Goal: Task Accomplishment & Management: Manage account settings

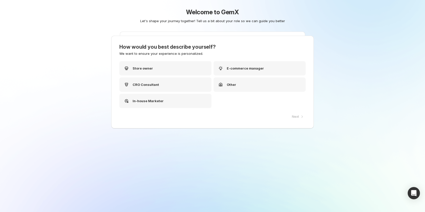
click at [43, 109] on div "Welcome to GemX Let's shape your journey together! Tell us a bit about your rol…" at bounding box center [212, 106] width 425 height 212
click at [182, 70] on div "Store owner" at bounding box center [167, 68] width 92 height 14
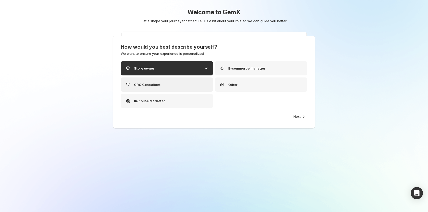
click at [191, 87] on div "CRO Consultant" at bounding box center [167, 84] width 92 height 14
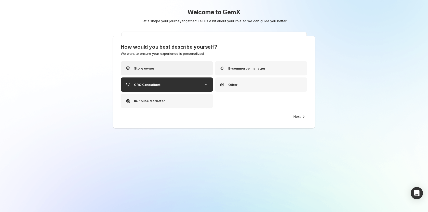
click at [185, 72] on div "Store owner" at bounding box center [167, 68] width 92 height 14
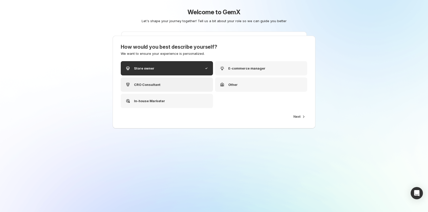
click at [156, 80] on div "CRO Consultant" at bounding box center [167, 84] width 92 height 14
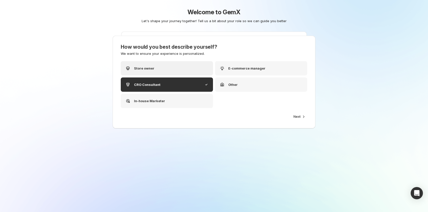
click at [160, 71] on div "Store owner" at bounding box center [167, 68] width 92 height 14
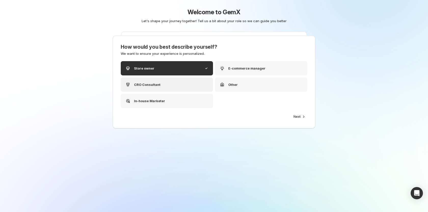
click at [160, 80] on div "CRO Consultant" at bounding box center [167, 84] width 92 height 14
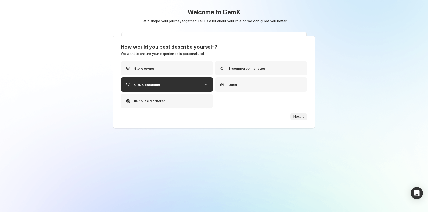
click at [299, 120] on button "Next" at bounding box center [298, 116] width 17 height 7
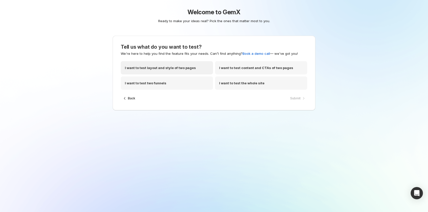
click at [170, 71] on div "I want to test layout and style of two pages" at bounding box center [167, 67] width 92 height 13
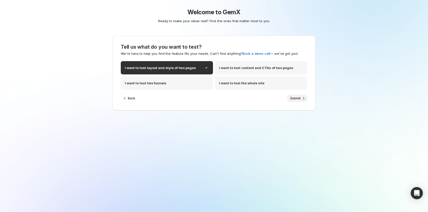
click at [302, 100] on icon "button" at bounding box center [303, 98] width 5 height 5
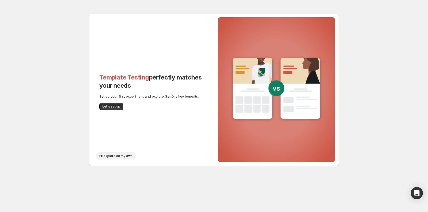
click at [107, 156] on span "I'll explore on my own" at bounding box center [115, 156] width 33 height 4
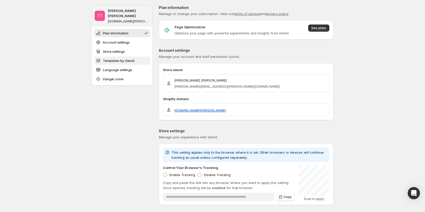
click at [119, 59] on button "Templates by GemX" at bounding box center [122, 61] width 56 height 8
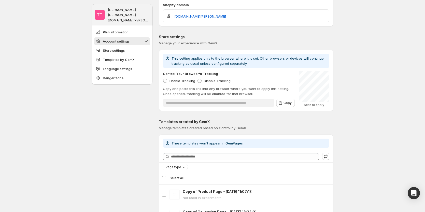
scroll to position [106, 0]
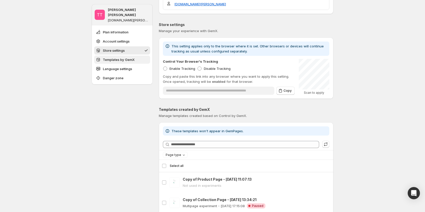
click at [122, 57] on span "Templates by GemX" at bounding box center [119, 59] width 32 height 5
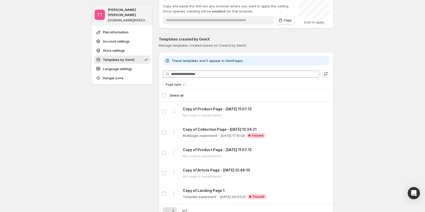
scroll to position [157, 0]
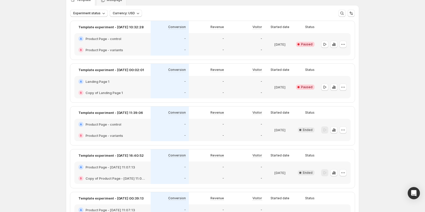
scroll to position [25, 0]
click at [324, 45] on icon "button" at bounding box center [324, 44] width 5 height 5
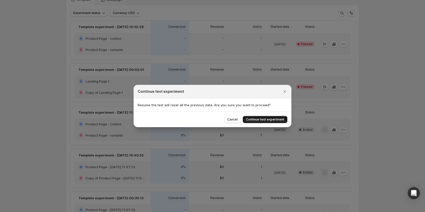
click at [272, 119] on span "Continue test experiment" at bounding box center [265, 119] width 38 height 4
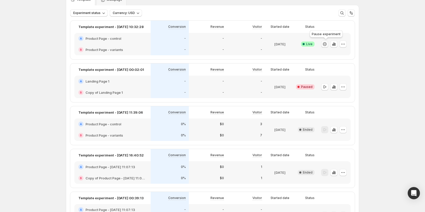
click at [325, 44] on icon "button" at bounding box center [324, 44] width 5 height 5
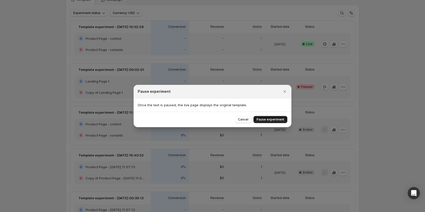
click at [260, 121] on span "Pause experiment" at bounding box center [271, 119] width 28 height 4
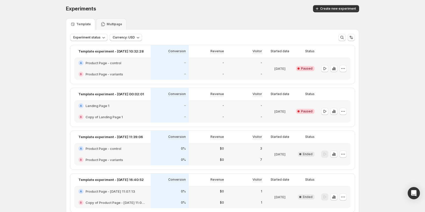
scroll to position [0, 0]
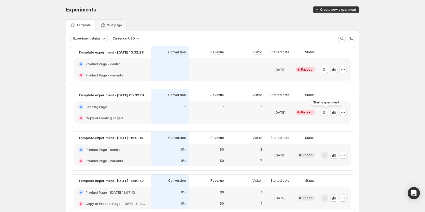
click at [326, 112] on icon "button" at bounding box center [325, 112] width 3 height 3
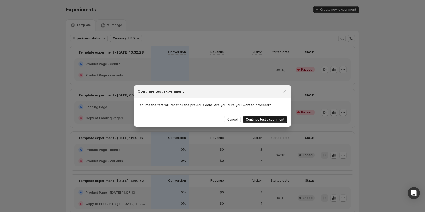
click at [285, 118] on button "Continue test experiment" at bounding box center [265, 119] width 45 height 7
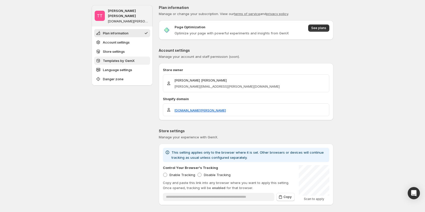
click at [116, 58] on span "Templates by GemX" at bounding box center [119, 60] width 32 height 5
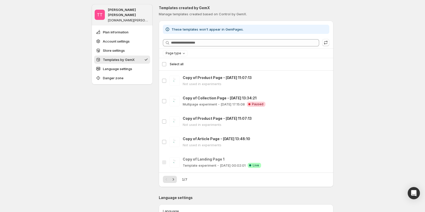
scroll to position [208, 0]
click at [177, 53] on span "Page type" at bounding box center [174, 53] width 16 height 4
click at [139, 108] on div "TT [PERSON_NAME] [PERSON_NAME] [DOMAIN_NAME][PERSON_NAME] Plan information Acco…" at bounding box center [122, 108] width 61 height 622
click at [177, 51] on span "Page type" at bounding box center [174, 53] width 16 height 4
click at [146, 91] on div "TT [PERSON_NAME] [PERSON_NAME] [DOMAIN_NAME][PERSON_NAME] Plan information Acco…" at bounding box center [122, 108] width 61 height 622
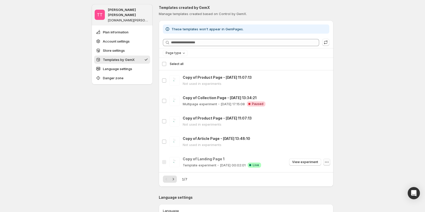
click at [327, 160] on icon "button" at bounding box center [326, 161] width 5 height 5
click at [145, 153] on div "TT [PERSON_NAME] [PERSON_NAME] [DOMAIN_NAME][PERSON_NAME] Plan information Acco…" at bounding box center [122, 108] width 61 height 622
click at [327, 162] on icon "button" at bounding box center [327, 161] width 1 height 1
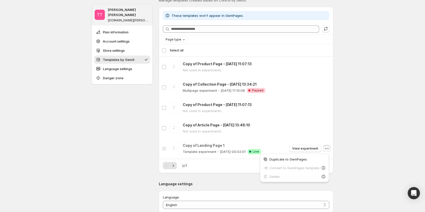
scroll to position [233, 0]
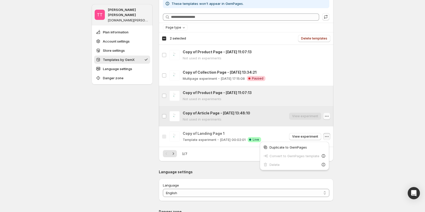
click at [329, 114] on icon "button" at bounding box center [326, 116] width 5 height 5
click at [327, 116] on icon "button" at bounding box center [327, 116] width 1 height 1
click at [368, 106] on div "**********" at bounding box center [212, 94] width 425 height 654
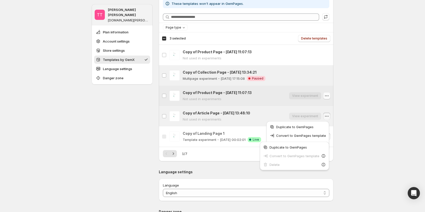
click at [327, 94] on icon "button" at bounding box center [326, 95] width 5 height 5
click at [329, 98] on button "button" at bounding box center [326, 95] width 7 height 7
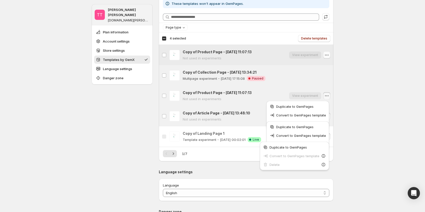
click at [329, 57] on icon "button" at bounding box center [326, 54] width 5 height 5
click at [329, 55] on icon "button" at bounding box center [326, 54] width 5 height 5
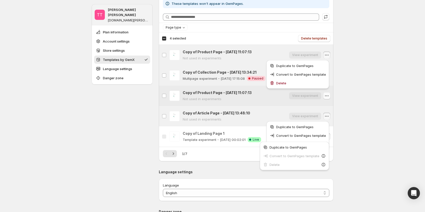
click at [328, 95] on icon "button" at bounding box center [326, 95] width 5 height 5
click at [327, 95] on icon "button" at bounding box center [327, 95] width 1 height 1
click at [327, 96] on icon "button" at bounding box center [326, 95] width 5 height 5
click at [329, 53] on icon "button" at bounding box center [326, 54] width 5 height 5
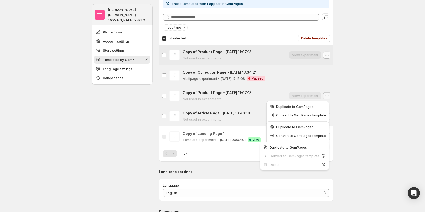
click at [329, 53] on icon "button" at bounding box center [326, 54] width 5 height 5
click at [377, 74] on div "**********" at bounding box center [212, 94] width 425 height 654
click at [327, 60] on div "Duplicate to GemPages Convert to GemPages template Delete" at bounding box center [298, 76] width 67 height 34
click at [327, 54] on icon "button" at bounding box center [326, 54] width 5 height 5
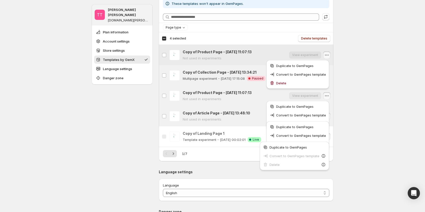
click at [327, 54] on icon "button" at bounding box center [326, 54] width 5 height 5
click at [328, 98] on icon "button" at bounding box center [326, 95] width 5 height 5
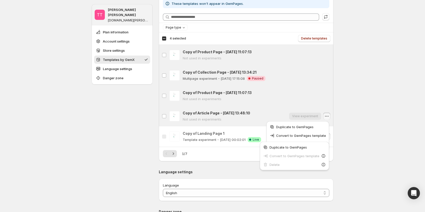
click at [328, 121] on div "Duplicate to GemPages Convert to GemPages template Delete" at bounding box center [298, 135] width 63 height 29
click at [329, 120] on div "Duplicate to GemPages Convert to GemPages template Delete" at bounding box center [298, 137] width 67 height 34
click at [329, 118] on icon "button" at bounding box center [326, 116] width 5 height 5
click at [328, 135] on icon "button" at bounding box center [326, 136] width 5 height 5
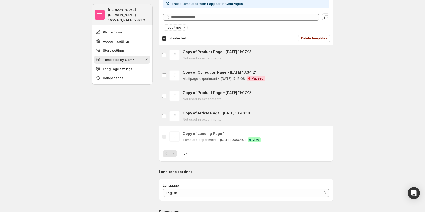
click at [353, 133] on div "**********" at bounding box center [212, 94] width 425 height 654
click at [168, 115] on label "Copy of Article Page - [DATE] 13:48:10" at bounding box center [164, 116] width 11 height 20
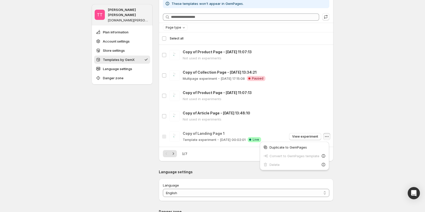
click at [414, 107] on div "**********" at bounding box center [212, 94] width 425 height 654
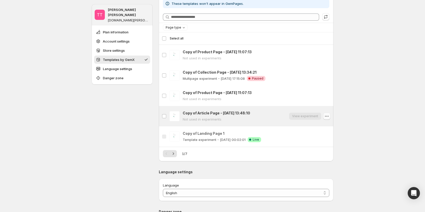
click at [329, 115] on icon "button" at bounding box center [326, 116] width 5 height 5
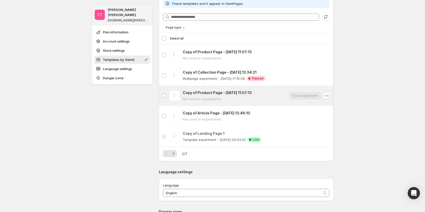
click at [327, 96] on icon "button" at bounding box center [326, 95] width 5 height 5
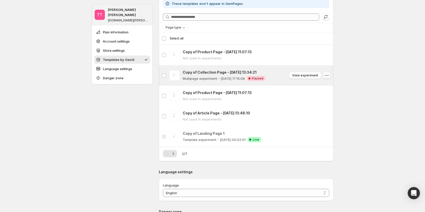
click at [330, 74] on button "button" at bounding box center [326, 75] width 7 height 7
click at [326, 75] on icon "button" at bounding box center [325, 75] width 1 height 1
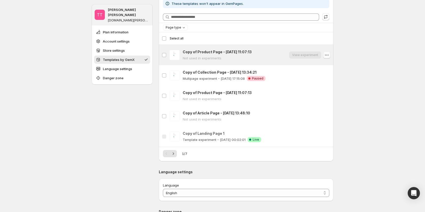
click at [328, 53] on icon "button" at bounding box center [326, 54] width 5 height 5
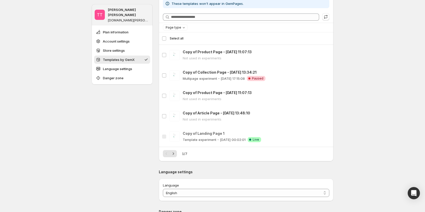
click at [362, 58] on div "**********" at bounding box center [212, 94] width 425 height 654
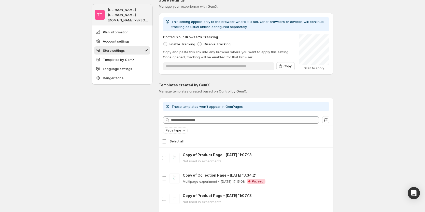
scroll to position [106, 0]
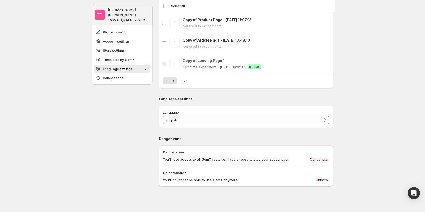
scroll to position [310, 0]
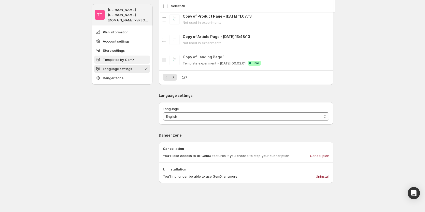
click at [133, 57] on span "Templates by GemX" at bounding box center [119, 59] width 32 height 5
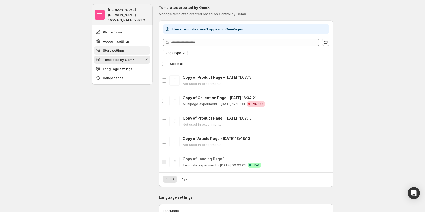
click at [133, 47] on button "Store settings" at bounding box center [122, 50] width 56 height 8
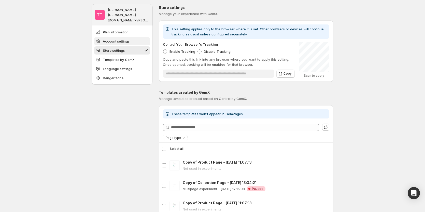
click at [134, 37] on button "Account settings" at bounding box center [122, 41] width 56 height 8
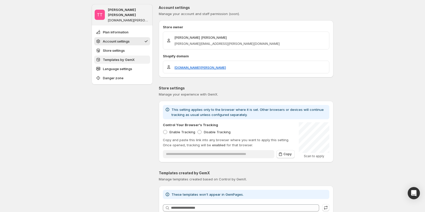
click at [129, 57] on span "Templates by GemX" at bounding box center [119, 59] width 32 height 5
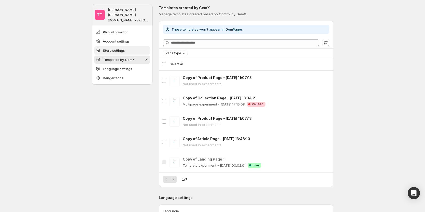
scroll to position [208, 0]
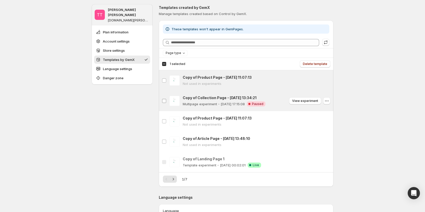
click at [168, 100] on label "Copy of Collection Page - [DATE] 13:34:21" at bounding box center [164, 101] width 11 height 20
click at [97, 113] on div "TT [PERSON_NAME] [PERSON_NAME] [DOMAIN_NAME][PERSON_NAME] Plan information Acco…" at bounding box center [122, 108] width 61 height 622
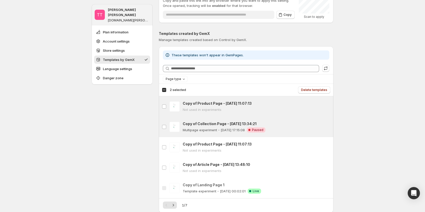
scroll to position [183, 0]
click at [327, 105] on icon "button" at bounding box center [326, 105] width 5 height 5
click at [326, 125] on icon "button" at bounding box center [326, 126] width 5 height 5
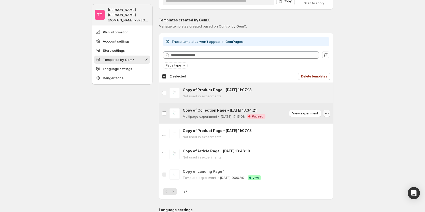
scroll to position [208, 0]
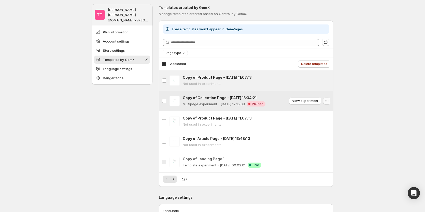
click at [328, 102] on icon "button" at bounding box center [326, 100] width 5 height 5
click at [329, 80] on icon "button" at bounding box center [326, 80] width 5 height 5
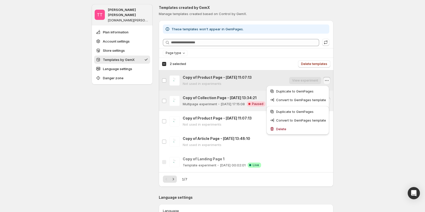
click at [329, 80] on icon "button" at bounding box center [326, 80] width 5 height 5
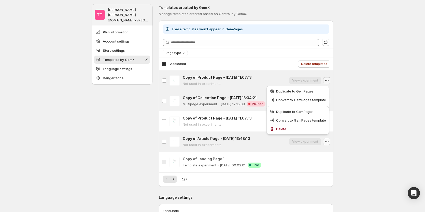
click at [329, 141] on icon "button" at bounding box center [326, 141] width 5 height 5
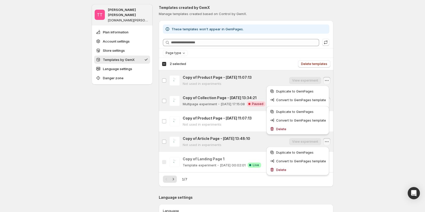
click at [329, 141] on icon "button" at bounding box center [326, 141] width 5 height 5
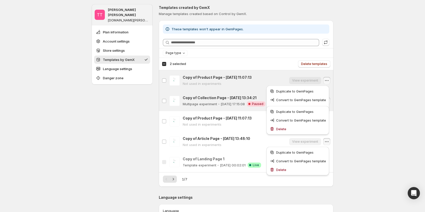
click at [366, 103] on div "**********" at bounding box center [212, 119] width 425 height 654
click at [142, 121] on div "TT [PERSON_NAME] [PERSON_NAME] [DOMAIN_NAME][PERSON_NAME] Plan information Acco…" at bounding box center [122, 108] width 61 height 622
click at [169, 79] on label "Copy of Product Page - [DATE] 11:07:13" at bounding box center [164, 80] width 11 height 20
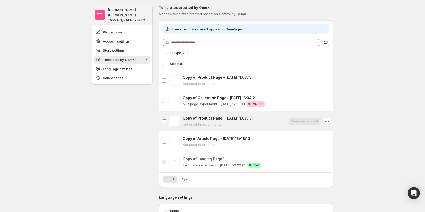
click at [163, 123] on label "Copy of Product Page - [DATE] 11:07:13" at bounding box center [164, 121] width 11 height 20
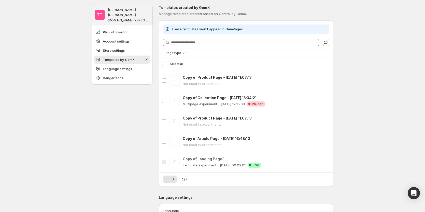
scroll to position [183, 0]
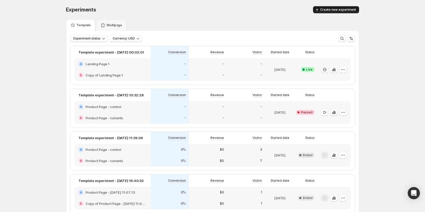
click at [341, 8] on span "Create new experiment" at bounding box center [338, 10] width 36 height 4
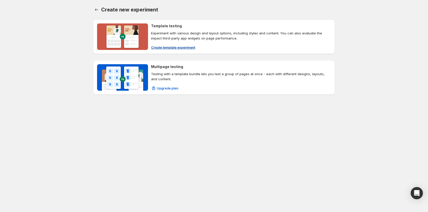
click at [167, 45] on span "Create template experiment" at bounding box center [173, 47] width 44 height 5
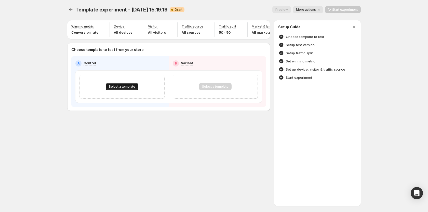
click at [127, 88] on span "Select a template" at bounding box center [122, 87] width 26 height 4
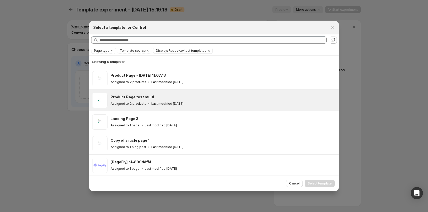
click at [137, 100] on div "Product Page test multi Assigned to 2 products Last modified [DATE]" at bounding box center [223, 100] width 224 height 12
click at [327, 184] on span "Select template" at bounding box center [320, 183] width 24 height 4
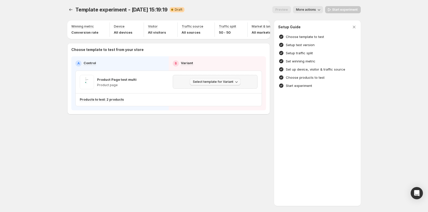
click at [213, 84] on span "Select template for Variant" at bounding box center [213, 82] width 40 height 4
click at [218, 106] on span "Create Variant based on Control" at bounding box center [216, 103] width 52 height 5
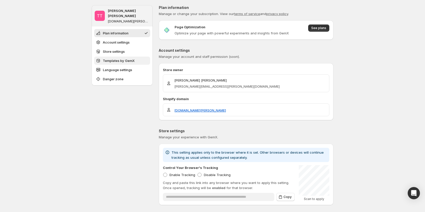
click at [122, 58] on span "Templates by GemX" at bounding box center [119, 60] width 32 height 5
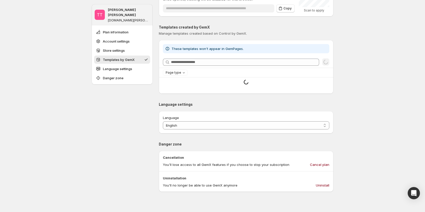
scroll to position [208, 0]
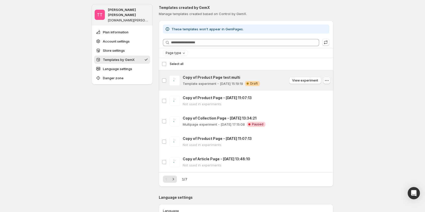
click at [328, 80] on icon "button" at bounding box center [326, 80] width 5 height 5
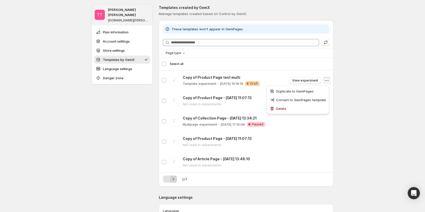
click at [177, 179] on button "Next" at bounding box center [173, 178] width 7 height 7
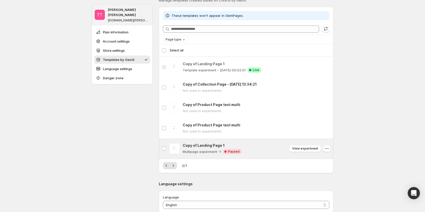
scroll to position [233, 0]
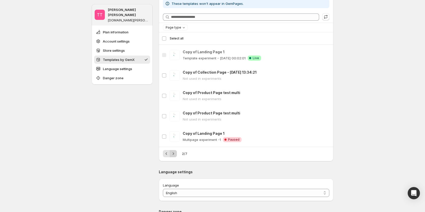
click at [176, 154] on icon "Next" at bounding box center [173, 153] width 5 height 5
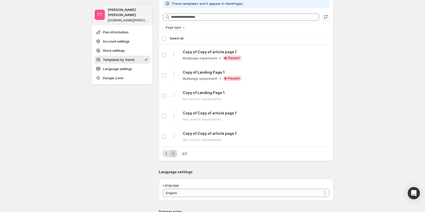
click at [175, 153] on icon "Next" at bounding box center [173, 153] width 5 height 5
click at [176, 151] on button "Next" at bounding box center [173, 153] width 7 height 7
click at [175, 155] on icon "Next" at bounding box center [173, 153] width 5 height 5
click at [166, 154] on icon "Previous" at bounding box center [166, 153] width 5 height 5
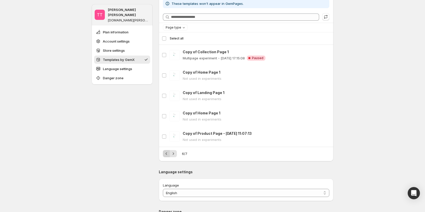
click at [166, 154] on icon "Previous" at bounding box center [166, 153] width 5 height 5
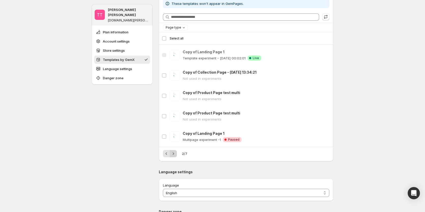
click at [174, 153] on icon "Next" at bounding box center [173, 153] width 5 height 5
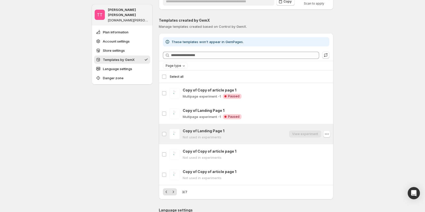
scroll to position [208, 0]
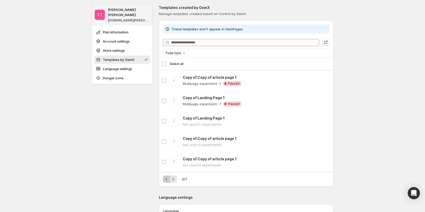
click at [165, 179] on icon "Previous" at bounding box center [166, 178] width 5 height 5
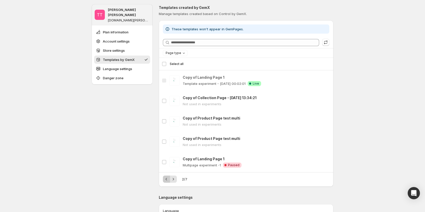
click at [165, 179] on icon "Previous" at bounding box center [166, 178] width 5 height 5
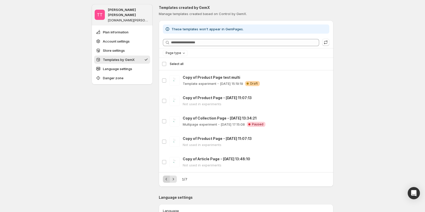
click at [165, 179] on div "Pagination" at bounding box center [166, 178] width 7 height 7
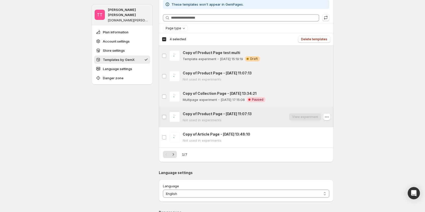
scroll to position [233, 0]
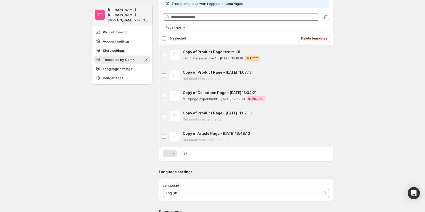
click at [308, 38] on span "Delete templates" at bounding box center [314, 38] width 26 height 4
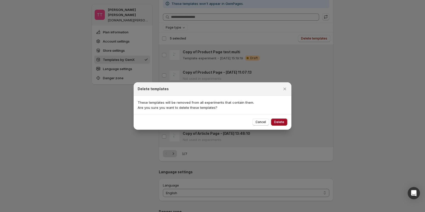
click at [275, 120] on button "Delete" at bounding box center [279, 121] width 16 height 7
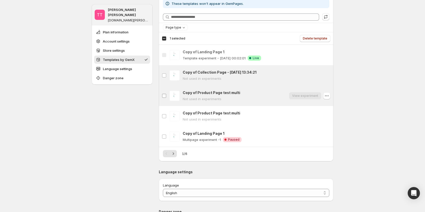
click at [169, 93] on label "Copy of Product Page test multi" at bounding box center [164, 96] width 11 height 20
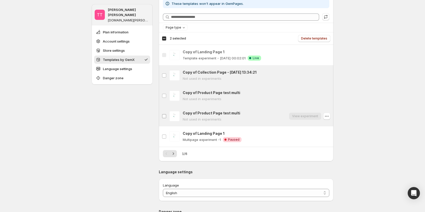
click at [170, 115] on label "Copy of Product Page test multi" at bounding box center [164, 116] width 11 height 20
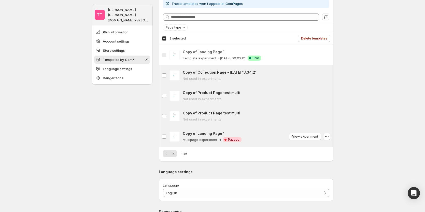
click at [171, 140] on img at bounding box center [175, 136] width 10 height 10
click at [314, 38] on span "Delete templates" at bounding box center [314, 38] width 26 height 4
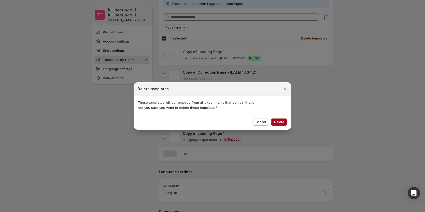
click at [278, 123] on span "Delete" at bounding box center [279, 122] width 10 height 4
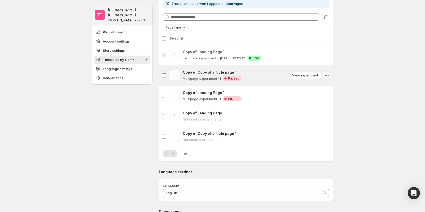
click at [167, 74] on span at bounding box center [164, 75] width 5 height 5
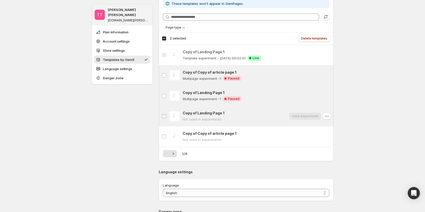
click at [168, 115] on label "Copy of Landing Page 1" at bounding box center [164, 116] width 11 height 20
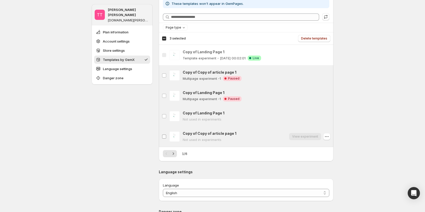
click at [167, 133] on label "Copy of Copy of article page 1" at bounding box center [164, 136] width 11 height 20
click at [304, 39] on button "Delete templates" at bounding box center [314, 38] width 32 height 7
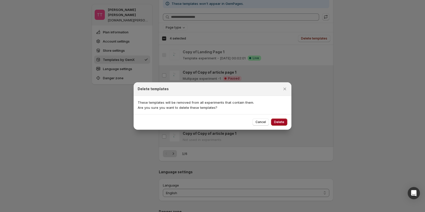
click at [280, 125] on button "Delete" at bounding box center [279, 121] width 16 height 7
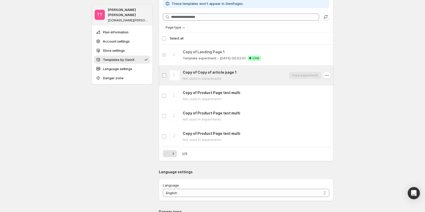
click at [167, 72] on label "Copy of Copy of article page 1" at bounding box center [164, 75] width 11 height 20
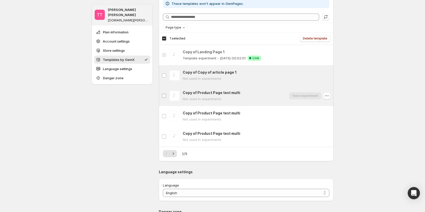
click at [169, 93] on label "Copy of Product Page test multi" at bounding box center [164, 96] width 11 height 20
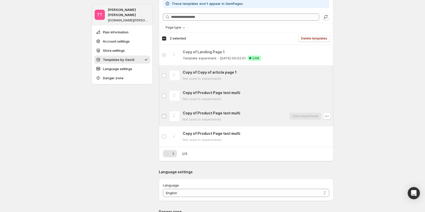
click at [167, 113] on label "Copy of Product Page test multi" at bounding box center [164, 116] width 11 height 20
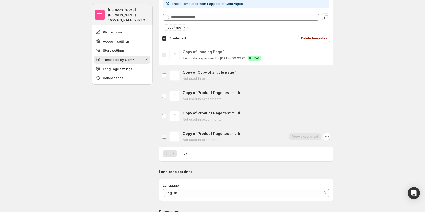
click at [166, 133] on label "Copy of Product Page test multi" at bounding box center [164, 136] width 11 height 20
click at [308, 36] on button "Delete templates" at bounding box center [314, 38] width 32 height 7
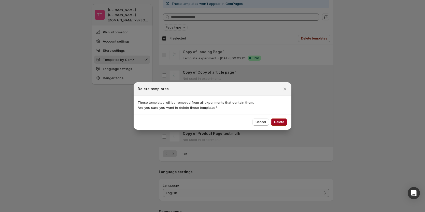
click at [279, 122] on span "Delete" at bounding box center [279, 122] width 10 height 4
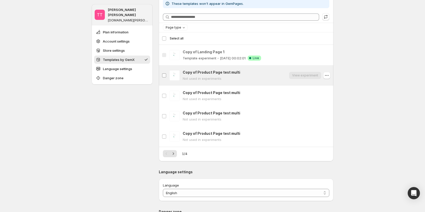
click at [170, 73] on label "Copy of Product Page test multi" at bounding box center [164, 75] width 11 height 20
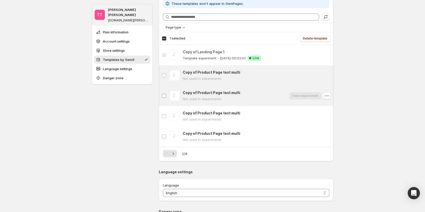
click at [170, 93] on label "Copy of Product Page test multi" at bounding box center [164, 96] width 11 height 20
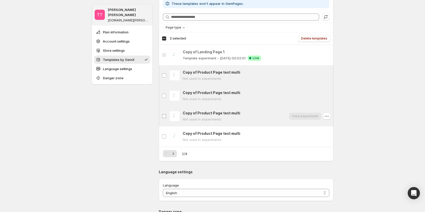
click at [167, 118] on label "Copy of Product Page test multi" at bounding box center [164, 116] width 11 height 20
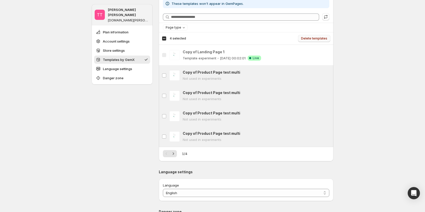
click at [308, 36] on button "Delete templates" at bounding box center [314, 38] width 32 height 7
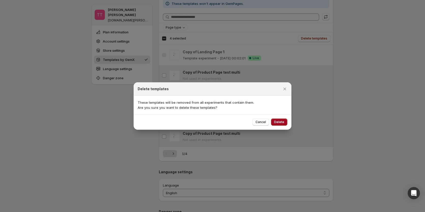
click at [279, 122] on span "Delete" at bounding box center [279, 122] width 10 height 4
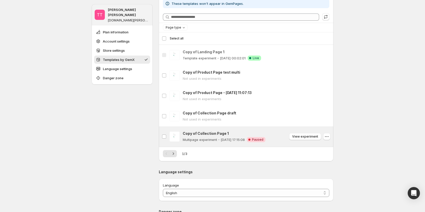
click at [192, 141] on p "Multipage experiment - [DATE] 17:15:08" at bounding box center [214, 139] width 62 height 5
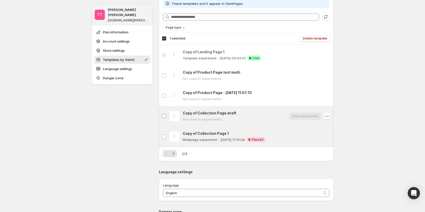
click at [162, 116] on label "Copy of Collection Page draft" at bounding box center [164, 116] width 11 height 20
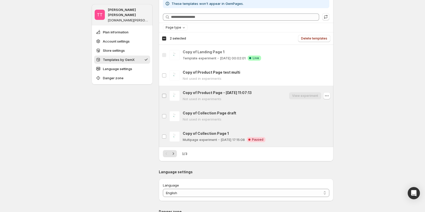
click at [163, 97] on label "Copy of Product Page - [DATE] 11:07:13" at bounding box center [164, 96] width 11 height 20
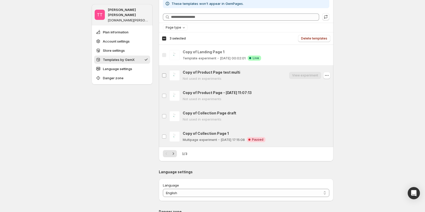
click at [170, 77] on label "Copy of Product Page test multi" at bounding box center [164, 75] width 11 height 20
click at [311, 37] on span "Delete templates" at bounding box center [314, 38] width 26 height 4
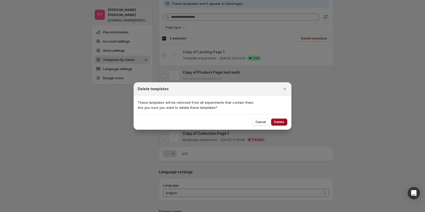
click at [279, 119] on button "Delete" at bounding box center [279, 121] width 16 height 7
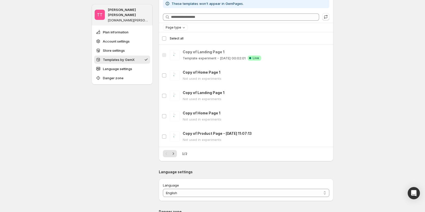
scroll to position [208, 0]
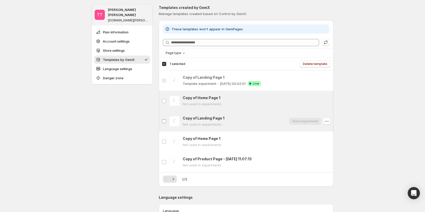
click at [168, 119] on label "Copy of Landing Page 1" at bounding box center [164, 121] width 11 height 20
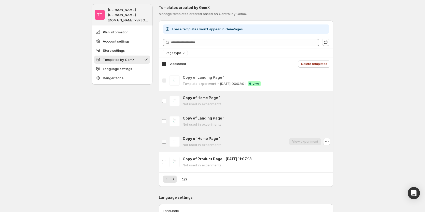
click at [169, 141] on label "Copy of Home Page 1" at bounding box center [164, 141] width 11 height 20
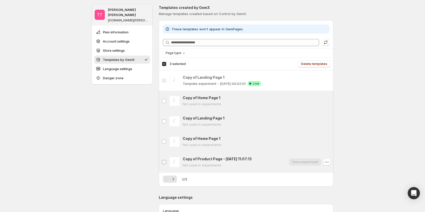
click at [169, 161] on label "Copy of Product Page - [DATE] 11:07:13" at bounding box center [164, 162] width 11 height 20
click at [315, 67] on button "Delete templates" at bounding box center [314, 63] width 32 height 7
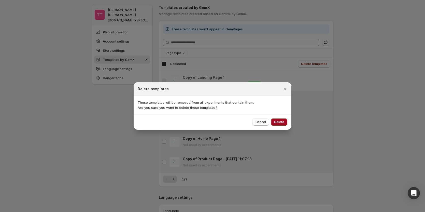
click at [277, 122] on span "Delete" at bounding box center [279, 122] width 10 height 4
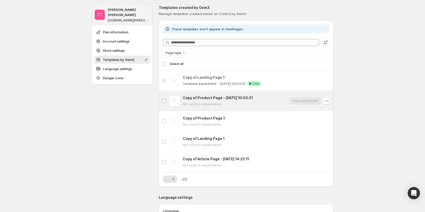
click at [166, 103] on span at bounding box center [164, 101] width 5 height 5
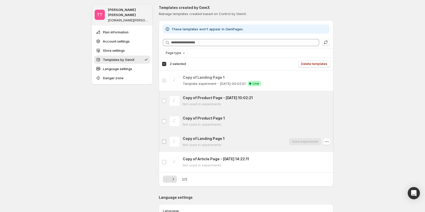
click at [167, 140] on span at bounding box center [164, 141] width 5 height 5
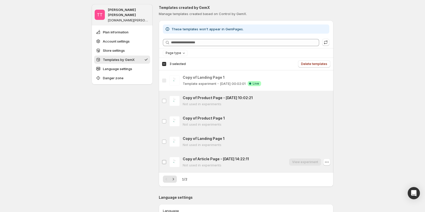
click at [166, 158] on label "Copy of Article Page - [DATE] 14:22:11" at bounding box center [164, 162] width 11 height 20
click at [312, 64] on span "Delete templates" at bounding box center [314, 64] width 26 height 4
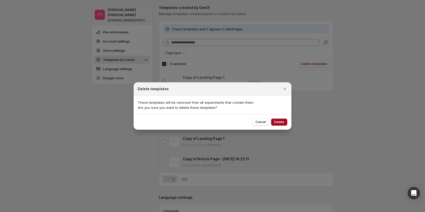
click at [276, 121] on span "Delete" at bounding box center [279, 122] width 10 height 4
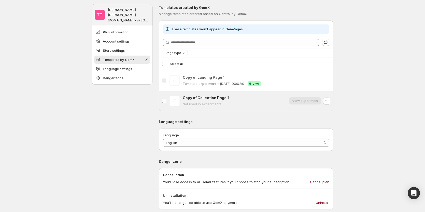
click at [166, 104] on label "Copy of Collection Page 1" at bounding box center [164, 101] width 11 height 20
click at [319, 63] on span "Delete template" at bounding box center [315, 64] width 24 height 4
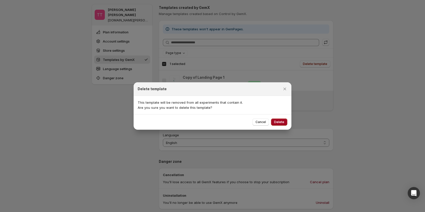
click at [277, 122] on span "Delete" at bounding box center [279, 122] width 10 height 4
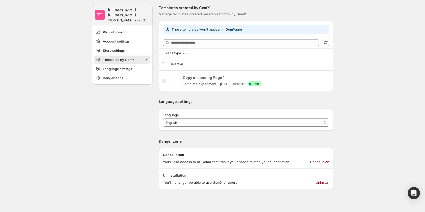
scroll to position [183, 0]
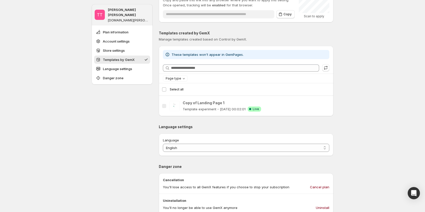
click at [166, 89] on div "Select template Select all" at bounding box center [246, 89] width 169 height 12
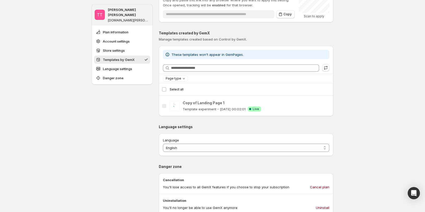
click at [224, 87] on span "Select all" at bounding box center [250, 89] width 161 height 5
click at [164, 89] on div "Select template Select all" at bounding box center [246, 89] width 169 height 12
click at [165, 88] on div "Select template Select all" at bounding box center [246, 89] width 169 height 12
click at [228, 87] on span "Select all" at bounding box center [250, 89] width 161 height 5
click at [181, 79] on span "Page type" at bounding box center [174, 78] width 16 height 4
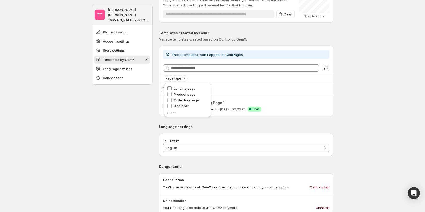
click at [180, 86] on span "Landing page" at bounding box center [185, 88] width 22 height 4
click at [179, 94] on span "Product page" at bounding box center [185, 94] width 22 height 4
click at [179, 89] on span "Landing page" at bounding box center [185, 88] width 22 height 4
click at [178, 95] on span "Product page" at bounding box center [185, 94] width 22 height 4
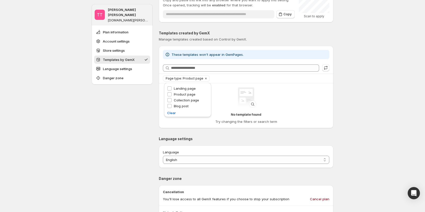
click at [140, 103] on div "TT [PERSON_NAME] [PERSON_NAME] [DOMAIN_NAME][PERSON_NAME] Plan information Acco…" at bounding box center [122, 92] width 61 height 538
click at [181, 78] on span "Page type: Product page" at bounding box center [185, 78] width 38 height 4
click at [177, 101] on span "Collection page" at bounding box center [186, 100] width 25 height 4
click at [175, 94] on span "Product page" at bounding box center [185, 94] width 22 height 4
click at [174, 106] on span "Blog post" at bounding box center [181, 106] width 15 height 4
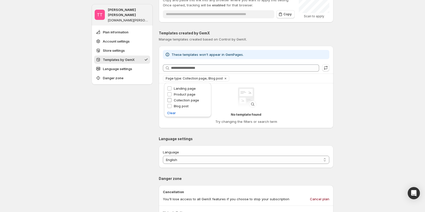
click at [175, 100] on span "Collection page" at bounding box center [186, 100] width 25 height 4
click at [175, 96] on span "Product page" at bounding box center [185, 94] width 22 height 4
click at [174, 99] on span "Collection page" at bounding box center [186, 100] width 25 height 4
click at [173, 90] on label "Landing page" at bounding box center [181, 88] width 29 height 5
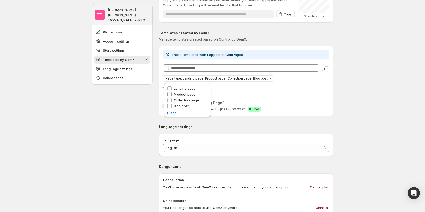
click at [172, 94] on label "Product page" at bounding box center [181, 94] width 28 height 5
click at [172, 100] on label "Collection page" at bounding box center [183, 100] width 32 height 5
click at [172, 110] on span "Clear" at bounding box center [171, 112] width 9 height 5
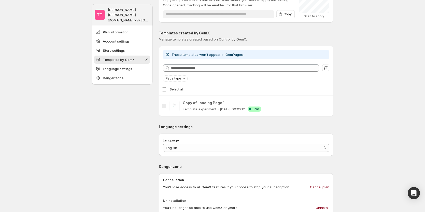
click at [146, 95] on div "TT [PERSON_NAME] [PERSON_NAME] [DOMAIN_NAME][PERSON_NAME] Plan information Acco…" at bounding box center [122, 86] width 61 height 526
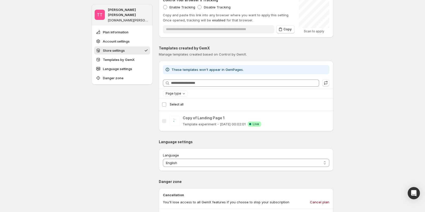
scroll to position [157, 0]
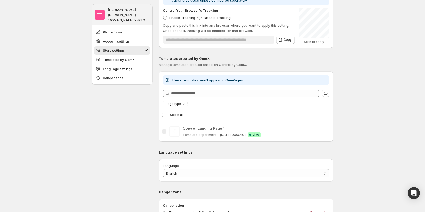
click at [166, 115] on div "Select template Select all" at bounding box center [246, 115] width 169 height 12
click at [137, 111] on div "TT [PERSON_NAME] [PERSON_NAME] [DOMAIN_NAME][PERSON_NAME] Plan information Acco…" at bounding box center [122, 111] width 61 height 526
click at [171, 104] on span "Page type" at bounding box center [174, 104] width 16 height 4
click at [141, 119] on div "TT [PERSON_NAME] [PERSON_NAME] [DOMAIN_NAME][PERSON_NAME] Plan information Acco…" at bounding box center [122, 111] width 61 height 526
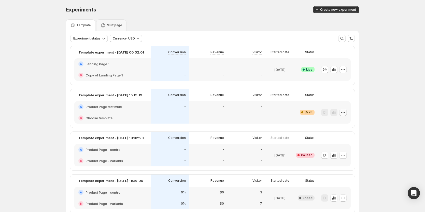
click at [346, 112] on icon "button" at bounding box center [343, 112] width 5 height 5
click at [339, 121] on span "Edit" at bounding box center [339, 123] width 6 height 4
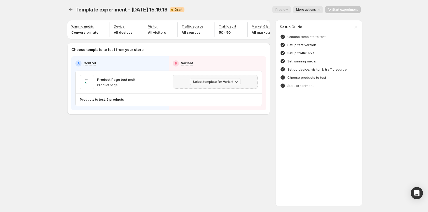
click at [203, 84] on span "Select template for Variant" at bounding box center [213, 82] width 40 height 4
click at [214, 102] on span "Create Variant based on Control" at bounding box center [216, 104] width 52 height 4
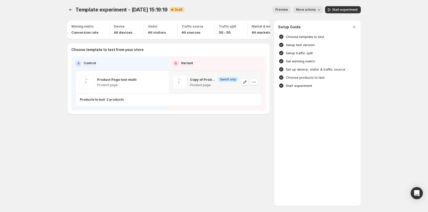
click at [225, 138] on div "Template experiment - [DATE] 15:19:19. This page is ready Template experiment -…" at bounding box center [214, 71] width 306 height 142
click at [190, 145] on div "Template experiment - [DATE] 15:19:19. This page is ready Template experiment -…" at bounding box center [214, 106] width 306 height 212
click at [253, 84] on icon "button" at bounding box center [253, 81] width 5 height 5
drag, startPoint x: 247, startPoint y: 112, endPoint x: 247, endPoint y: 118, distance: 6.6
click at [247, 118] on ul "Change template Copy ID 587997397938865051 Remove template" at bounding box center [255, 106] width 46 height 30
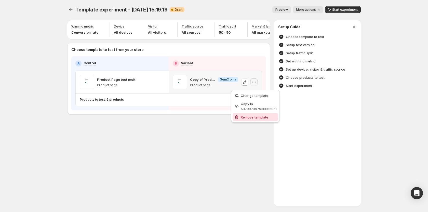
click at [247, 118] on span "Remove template" at bounding box center [254, 117] width 27 height 4
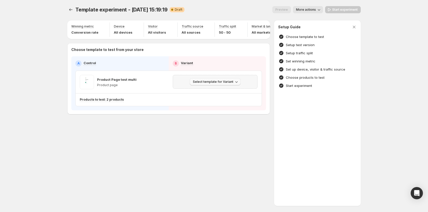
click at [228, 82] on span "Select template for Variant" at bounding box center [213, 82] width 40 height 4
click at [208, 92] on span "Select an existing template" at bounding box center [216, 94] width 52 height 5
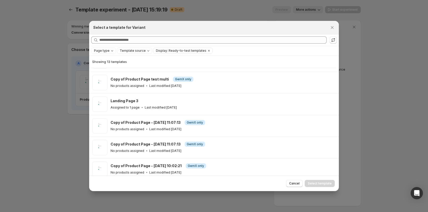
scroll to position [114, 0]
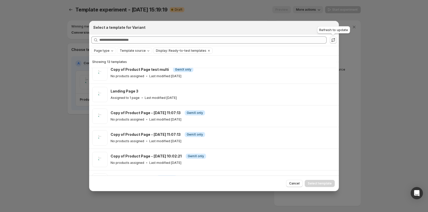
click at [334, 39] on icon ":r15m:" at bounding box center [332, 39] width 5 height 5
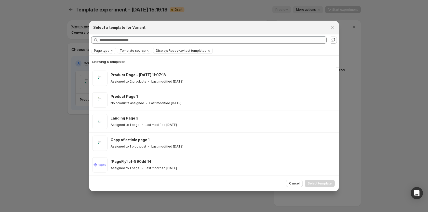
scroll to position [0, 0]
click at [334, 27] on icon "Close" at bounding box center [331, 27] width 5 height 5
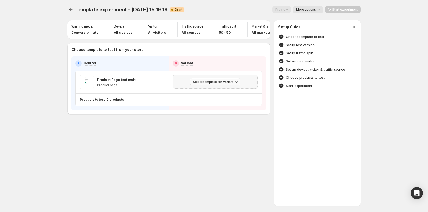
click at [201, 84] on span "Select template for Variant" at bounding box center [213, 82] width 40 height 4
click at [206, 95] on span "Select an existing template" at bounding box center [211, 95] width 43 height 4
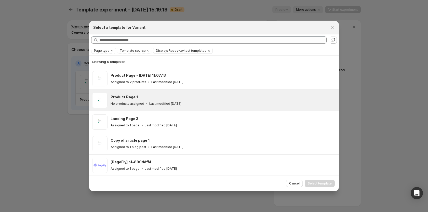
scroll to position [1, 0]
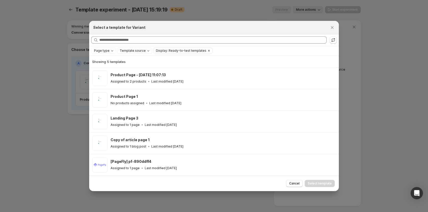
click at [208, 50] on icon "Clear" at bounding box center [209, 51] width 2 height 2
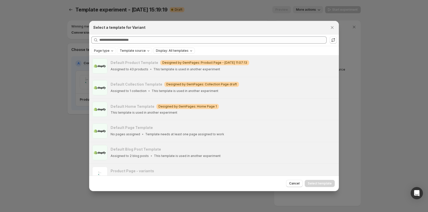
scroll to position [0, 0]
click at [334, 27] on icon "Close" at bounding box center [331, 27] width 5 height 5
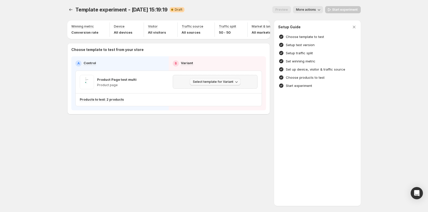
click at [212, 84] on span "Select template for Variant" at bounding box center [213, 82] width 40 height 4
click at [206, 100] on button "Create Variant based on Control" at bounding box center [215, 103] width 55 height 8
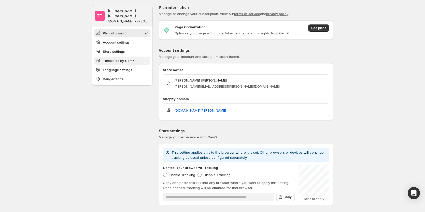
click at [116, 58] on span "Templates by GemX" at bounding box center [119, 60] width 32 height 5
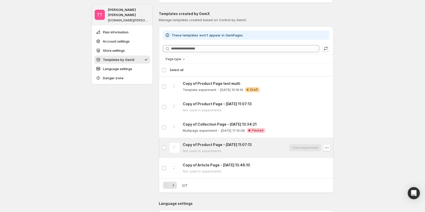
scroll to position [208, 0]
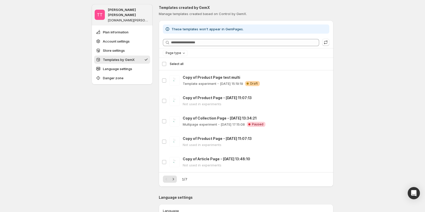
click at [127, 136] on div "TT Tanya Tanya gemcommerce-stg-tanya.myshopify.com Plan information Account set…" at bounding box center [122, 108] width 61 height 622
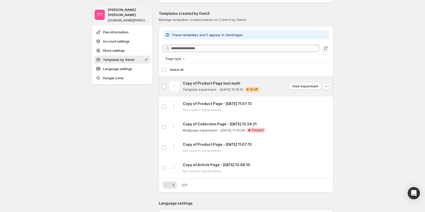
scroll to position [204, 0]
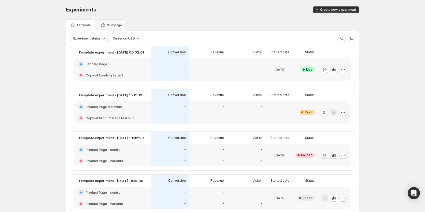
click at [346, 109] on button "button" at bounding box center [343, 112] width 7 height 7
click at [337, 124] on span "Edit" at bounding box center [339, 123] width 6 height 4
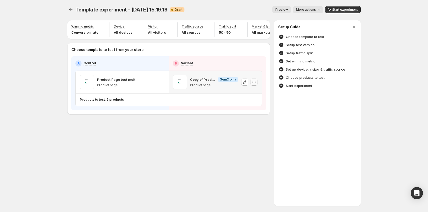
click at [256, 85] on button "button" at bounding box center [253, 81] width 7 height 7
click at [254, 115] on span "Remove template" at bounding box center [259, 117] width 36 height 5
click at [232, 84] on span "Select template for Variant" at bounding box center [213, 82] width 40 height 4
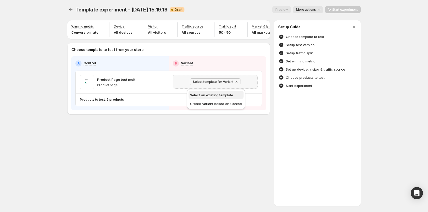
click at [227, 96] on span "Select an existing template" at bounding box center [211, 95] width 43 height 4
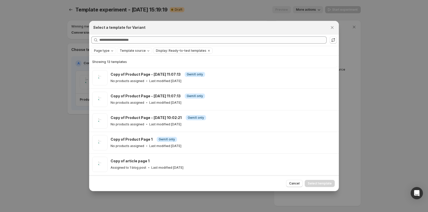
scroll to position [153, 0]
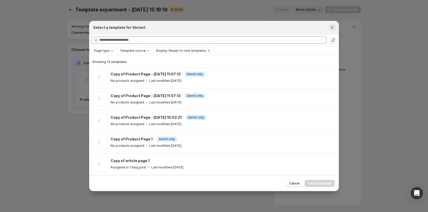
click at [329, 28] on button "Close" at bounding box center [331, 27] width 7 height 7
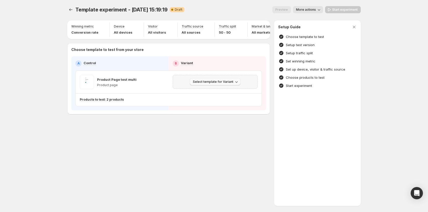
click at [224, 84] on span "Select template for Variant" at bounding box center [213, 82] width 40 height 4
click at [217, 94] on span "Select an existing template" at bounding box center [211, 95] width 43 height 4
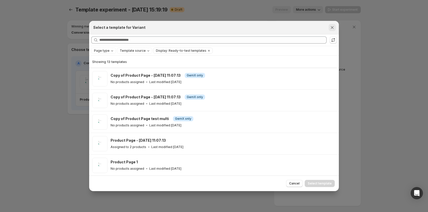
click at [330, 26] on icon "Close" at bounding box center [331, 27] width 5 height 5
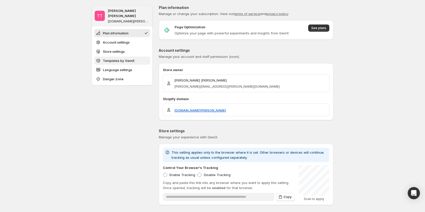
click at [124, 57] on button "Templates by GemX" at bounding box center [122, 61] width 56 height 8
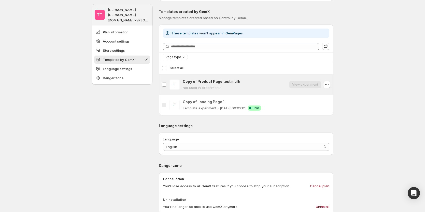
scroll to position [208, 0]
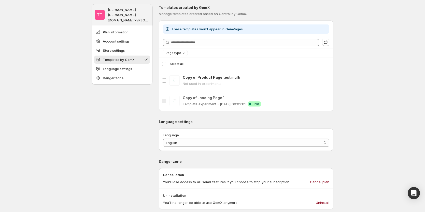
click at [130, 127] on div "TT [PERSON_NAME] [PERSON_NAME] [DOMAIN_NAME][PERSON_NAME] Plan information Acco…" at bounding box center [122, 70] width 61 height 546
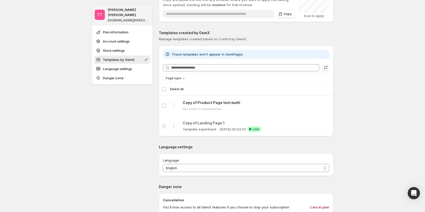
scroll to position [183, 0]
click at [113, 115] on div "TT [PERSON_NAME] [PERSON_NAME] [DOMAIN_NAME][PERSON_NAME] Plan information Acco…" at bounding box center [122, 96] width 61 height 546
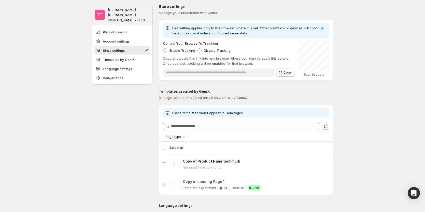
scroll to position [106, 0]
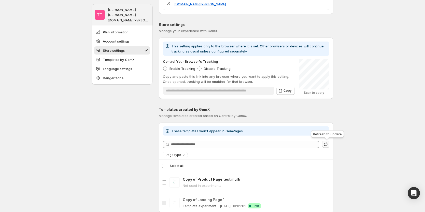
click at [328, 144] on icon "button" at bounding box center [325, 144] width 5 height 5
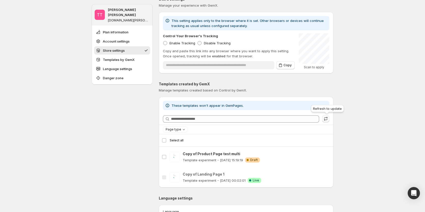
click at [328, 118] on icon "button" at bounding box center [325, 118] width 3 height 2
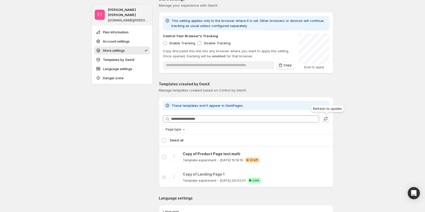
click at [328, 118] on icon "button" at bounding box center [325, 118] width 3 height 2
click at [328, 118] on span at bounding box center [325, 118] width 7 height 7
click at [328, 118] on icon "button" at bounding box center [325, 118] width 3 height 2
click at [328, 118] on span at bounding box center [325, 118] width 7 height 7
click at [129, 163] on div "TT [PERSON_NAME] [PERSON_NAME] [DOMAIN_NAME][PERSON_NAME] Plan information Acco…" at bounding box center [122, 146] width 61 height 546
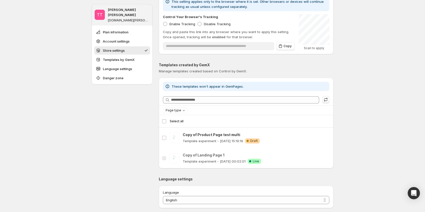
scroll to position [157, 0]
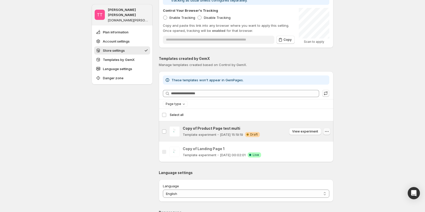
click at [327, 132] on icon "button" at bounding box center [326, 131] width 5 height 5
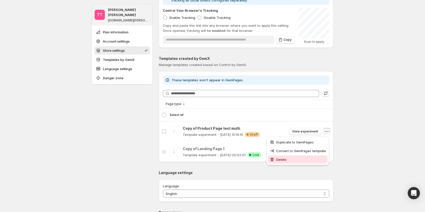
click at [286, 158] on span "Delete" at bounding box center [281, 159] width 10 height 4
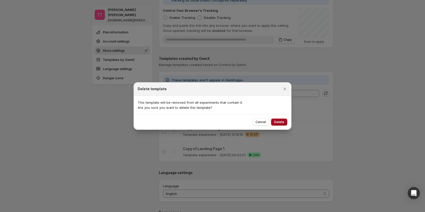
click at [278, 122] on span "Delete" at bounding box center [279, 122] width 10 height 4
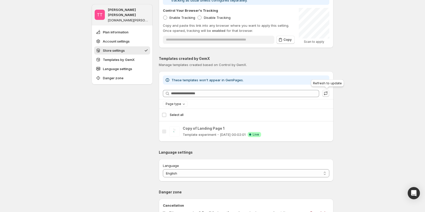
click at [327, 93] on icon "button" at bounding box center [325, 93] width 5 height 5
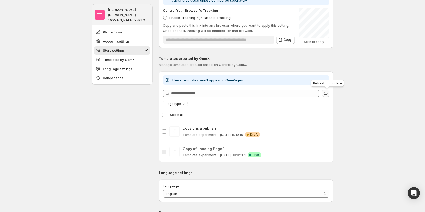
click at [325, 93] on icon "button" at bounding box center [325, 93] width 5 height 5
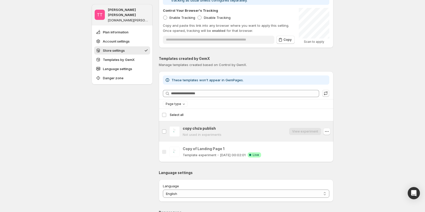
click at [237, 131] on div "copy chưa publish Not used in experiments View experiment" at bounding box center [257, 131] width 148 height 11
click at [270, 131] on div "copy chưa publish Not used in experiments View experiment" at bounding box center [257, 131] width 148 height 11
click at [213, 134] on p "Not used in experiments" at bounding box center [202, 134] width 39 height 5
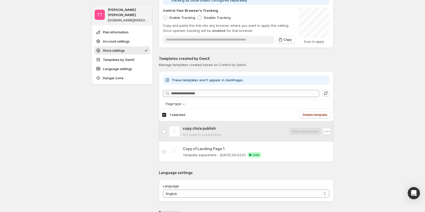
click at [212, 134] on p "Not used in experiments" at bounding box center [202, 134] width 39 height 5
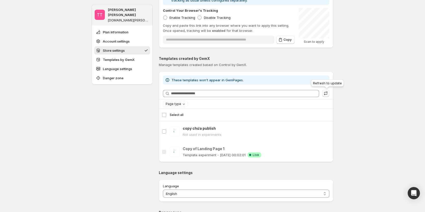
click at [327, 95] on icon "button" at bounding box center [325, 93] width 5 height 5
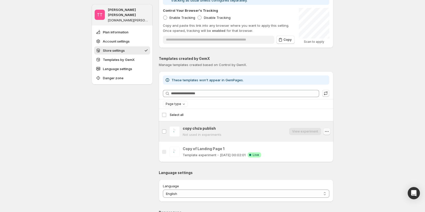
click at [328, 132] on icon "button" at bounding box center [326, 131] width 5 height 5
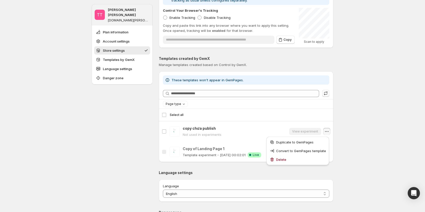
click at [377, 116] on div "**********" at bounding box center [212, 132] width 425 height 579
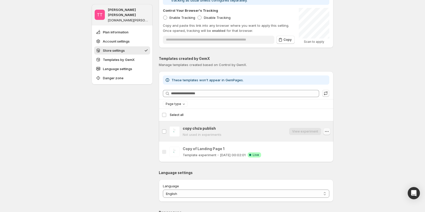
click at [329, 131] on icon "button" at bounding box center [326, 131] width 5 height 5
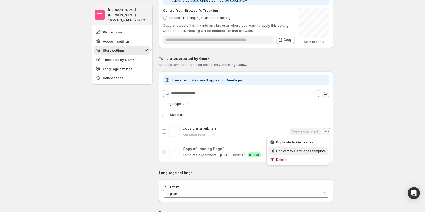
click at [305, 151] on span "Convert to GemPages template" at bounding box center [301, 151] width 50 height 4
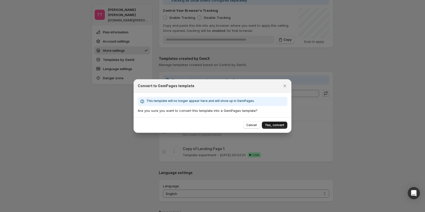
click at [275, 126] on span "Yes, convert" at bounding box center [274, 125] width 19 height 4
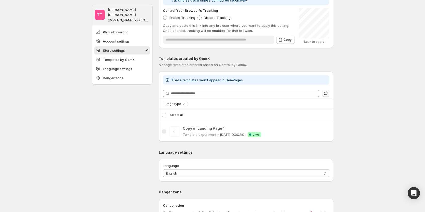
click at [129, 144] on div "TT [PERSON_NAME] [PERSON_NAME] [DOMAIN_NAME][PERSON_NAME] Plan information Acco…" at bounding box center [122, 111] width 61 height 526
click at [107, 149] on div "TT [PERSON_NAME] [PERSON_NAME] [DOMAIN_NAME][PERSON_NAME] Plan information Acco…" at bounding box center [122, 111] width 61 height 526
click at [328, 92] on icon "button" at bounding box center [325, 93] width 5 height 5
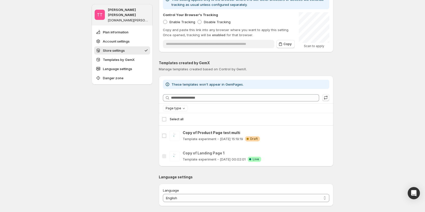
scroll to position [178, 0]
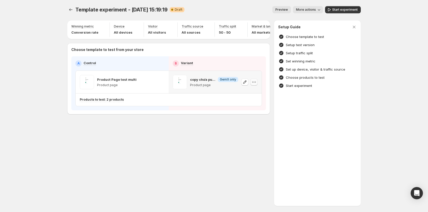
click at [253, 85] on icon "button" at bounding box center [253, 81] width 5 height 5
click at [243, 118] on span "Remove template" at bounding box center [254, 117] width 27 height 4
click at [217, 84] on span "Select template for Variant" at bounding box center [213, 82] width 40 height 4
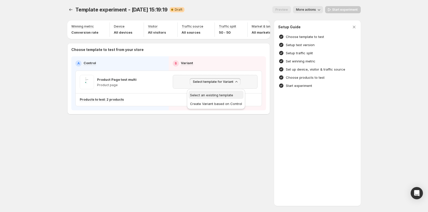
click at [209, 93] on span "Select an existing template" at bounding box center [211, 95] width 43 height 4
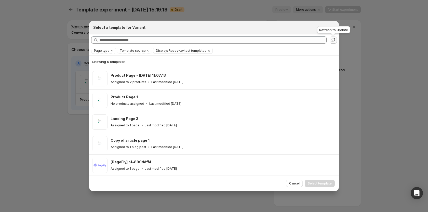
click at [334, 40] on icon ":rm:" at bounding box center [332, 39] width 5 height 5
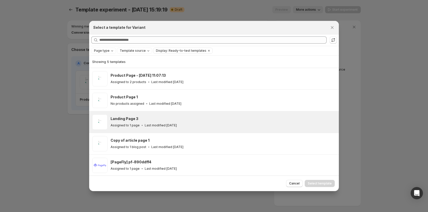
scroll to position [1, 0]
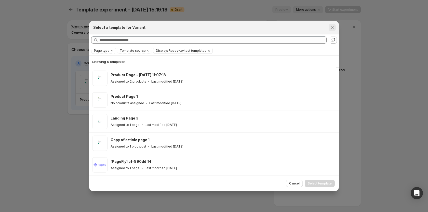
click at [330, 26] on icon "Close" at bounding box center [331, 27] width 5 height 5
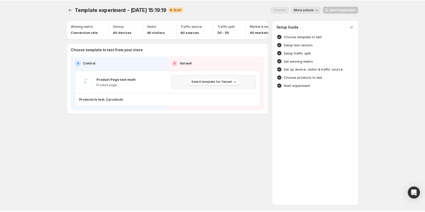
scroll to position [0, 0]
click at [218, 81] on button "Select template for Variant" at bounding box center [215, 81] width 51 height 7
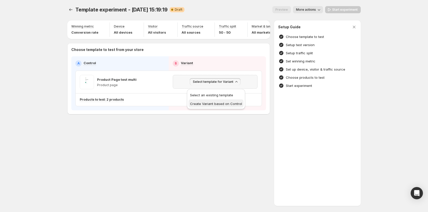
click at [215, 104] on span "Create Variant based on Control" at bounding box center [216, 104] width 52 height 4
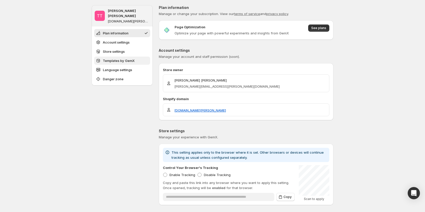
click at [133, 58] on span "Templates by GemX" at bounding box center [119, 60] width 32 height 5
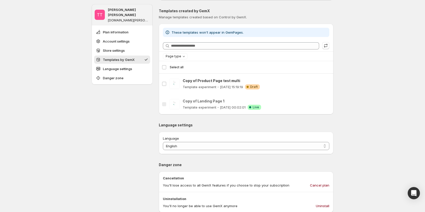
scroll to position [208, 0]
